Goal: Understand process/instructions

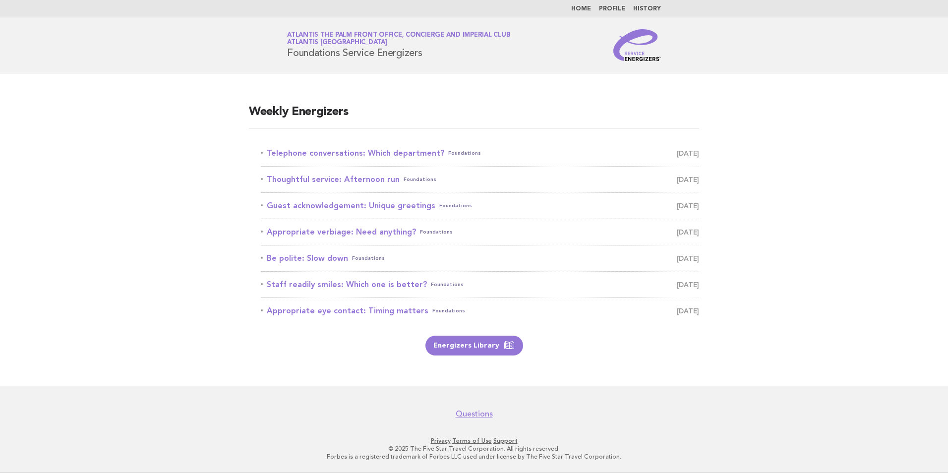
click at [319, 143] on li "Telephone conversations: Which department? Foundations [DATE]" at bounding box center [480, 153] width 438 height 26
click at [339, 150] on link "Telephone conversations: Which department? Foundations [DATE]" at bounding box center [480, 153] width 438 height 14
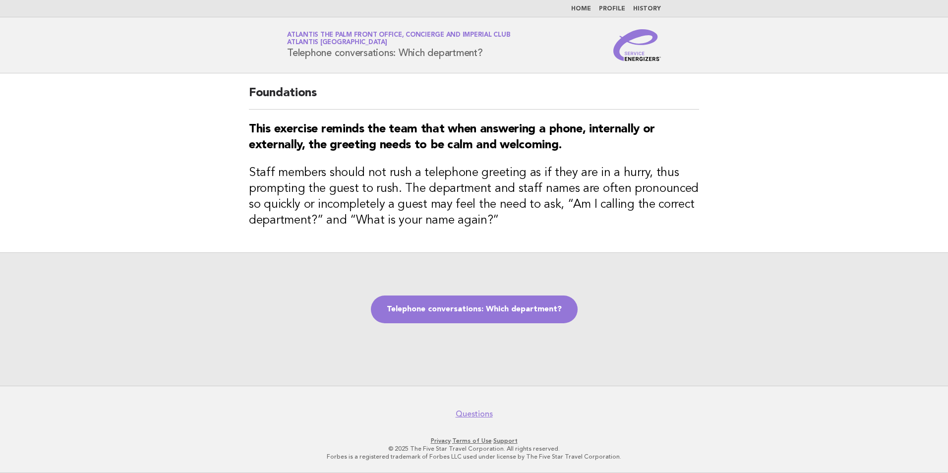
drag, startPoint x: 491, startPoint y: 51, endPoint x: 283, endPoint y: 53, distance: 208.3
click at [283, 53] on div "Service Energizers Atlantis The Palm Front Office, Concierge and Imperial Club …" at bounding box center [474, 45] width 402 height 32
copy h1 "Telephone conversations: Which department?"
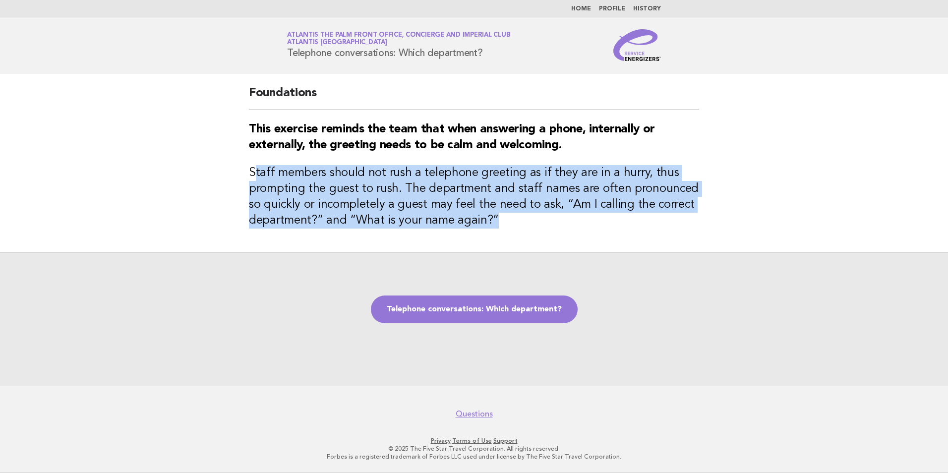
drag, startPoint x: 252, startPoint y: 171, endPoint x: 497, endPoint y: 228, distance: 251.0
click at [497, 228] on h3 "Staff members should not rush a telephone greeting as if they are in a hurry, t…" at bounding box center [474, 196] width 450 height 63
copy h3 "taff members should not rush a telephone greeting as if they are in a hurry, th…"
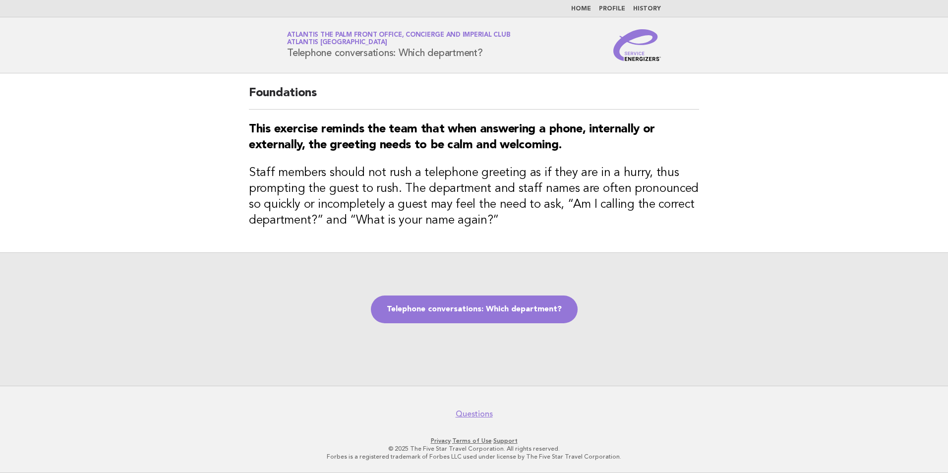
click at [406, 253] on div "Telephone conversations: Which department?" at bounding box center [474, 318] width 948 height 133
drag, startPoint x: 485, startPoint y: 220, endPoint x: 452, endPoint y: 224, distance: 33.0
click at [452, 224] on h3 "Staff members should not rush a telephone greeting as if they are in a hurry, t…" at bounding box center [474, 196] width 450 height 63
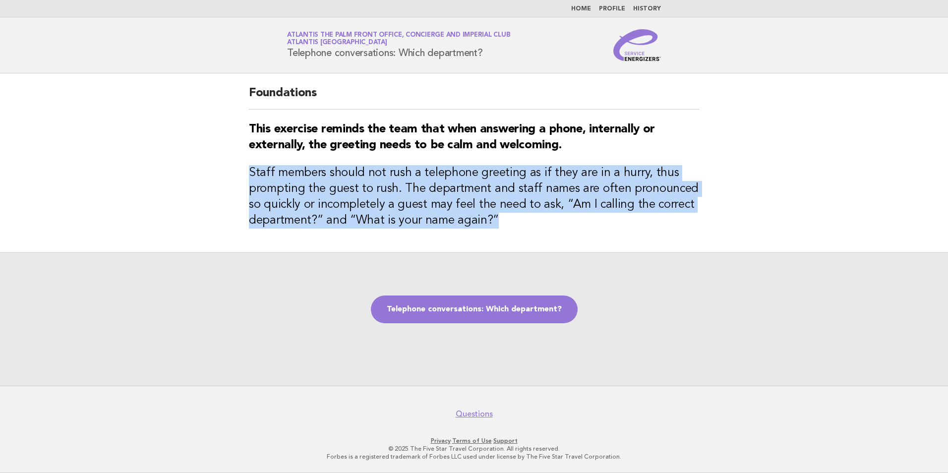
drag, startPoint x: 452, startPoint y: 224, endPoint x: 243, endPoint y: 177, distance: 214.0
click at [243, 177] on div "Foundations This exercise reminds the team that when answering a phone, interna…" at bounding box center [474, 162] width 474 height 179
copy h3 "Staff members should not rush a telephone greeting as if they are in a hurry, t…"
click at [470, 312] on link "Telephone conversations: Which department?" at bounding box center [474, 310] width 207 height 28
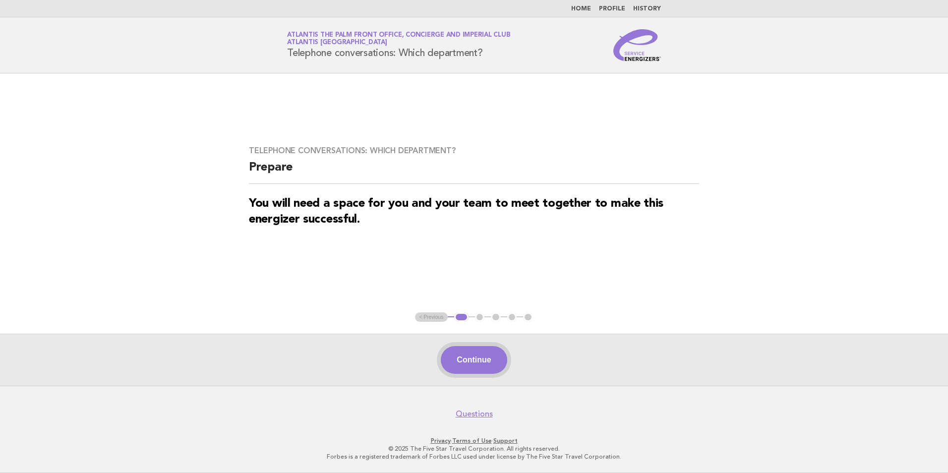
click at [486, 364] on button "Continue" at bounding box center [474, 360] width 66 height 28
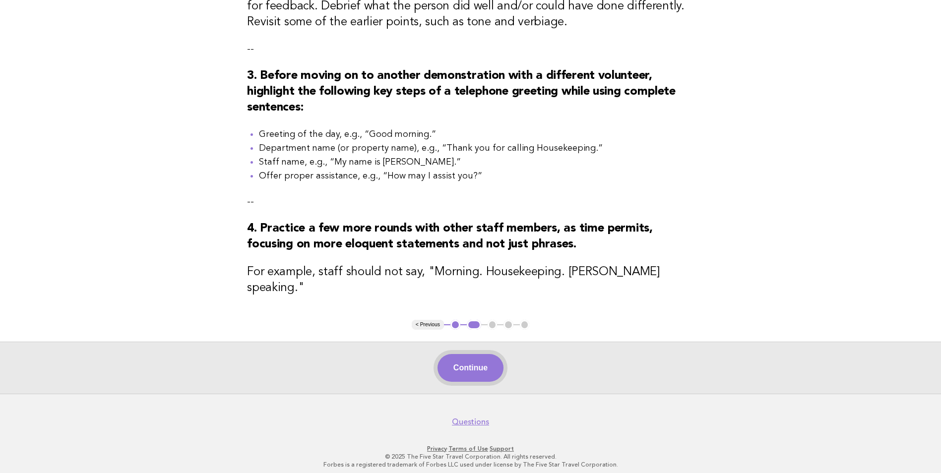
click at [477, 358] on button "Continue" at bounding box center [470, 368] width 66 height 28
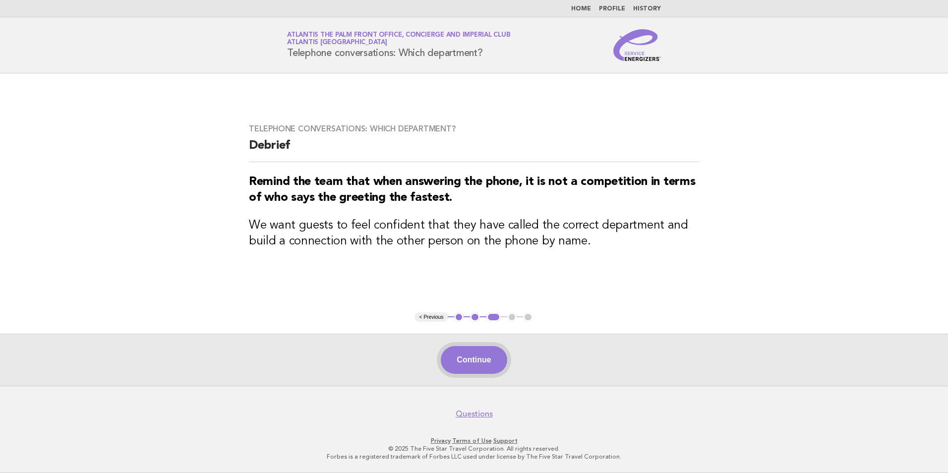
click at [487, 361] on button "Continue" at bounding box center [474, 360] width 66 height 28
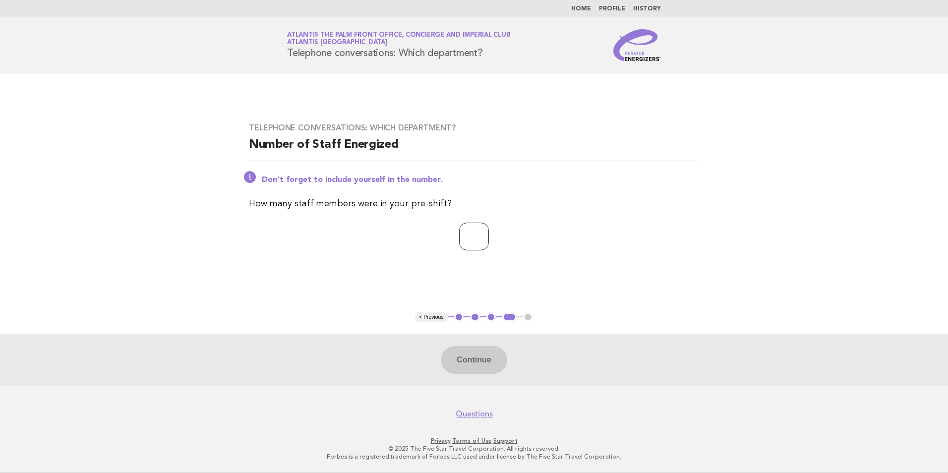
click at [469, 239] on input "number" at bounding box center [474, 237] width 30 height 28
type input "**"
click at [473, 348] on button "Continue" at bounding box center [474, 360] width 66 height 28
